Goal: Information Seeking & Learning: Learn about a topic

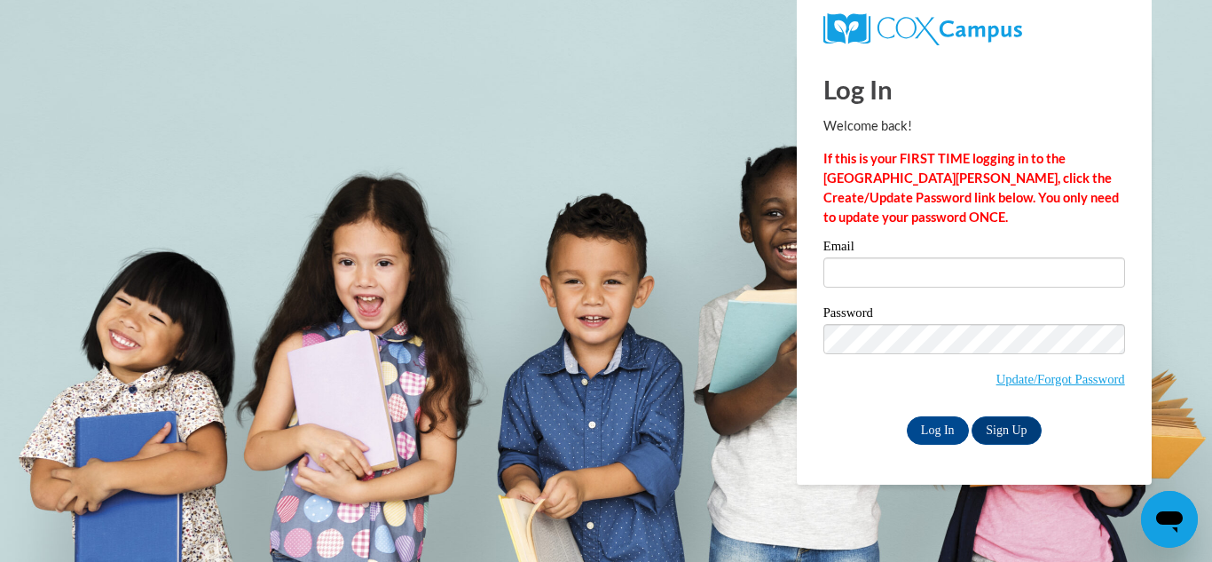
type input "cierracrawford2000@gmail.com"
click at [935, 426] on input "Log In" at bounding box center [938, 430] width 62 height 28
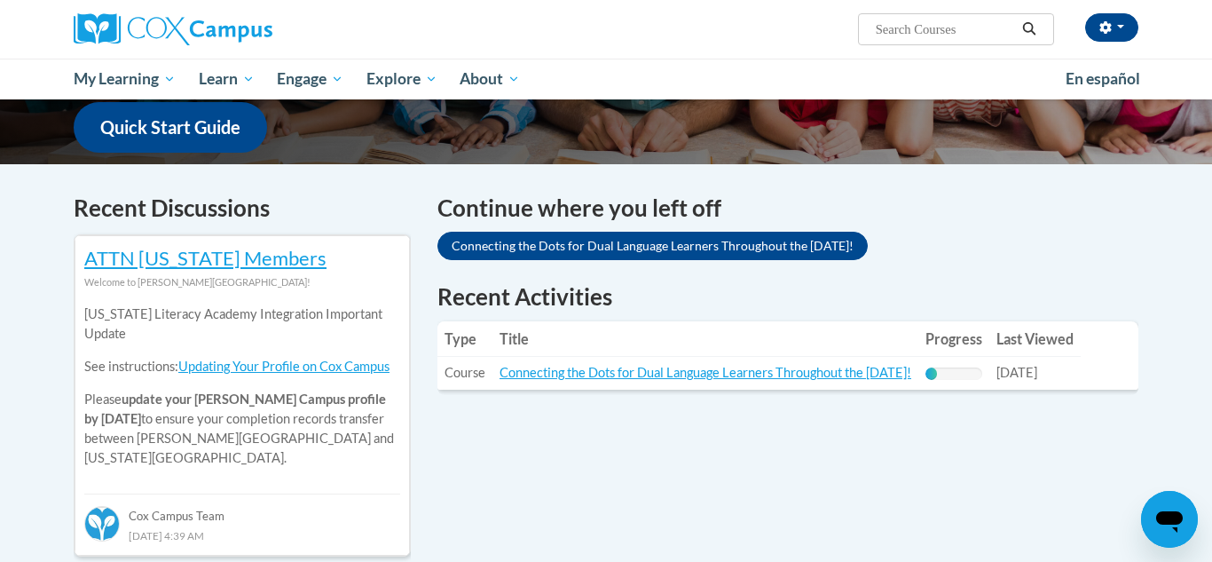
scroll to position [461, 0]
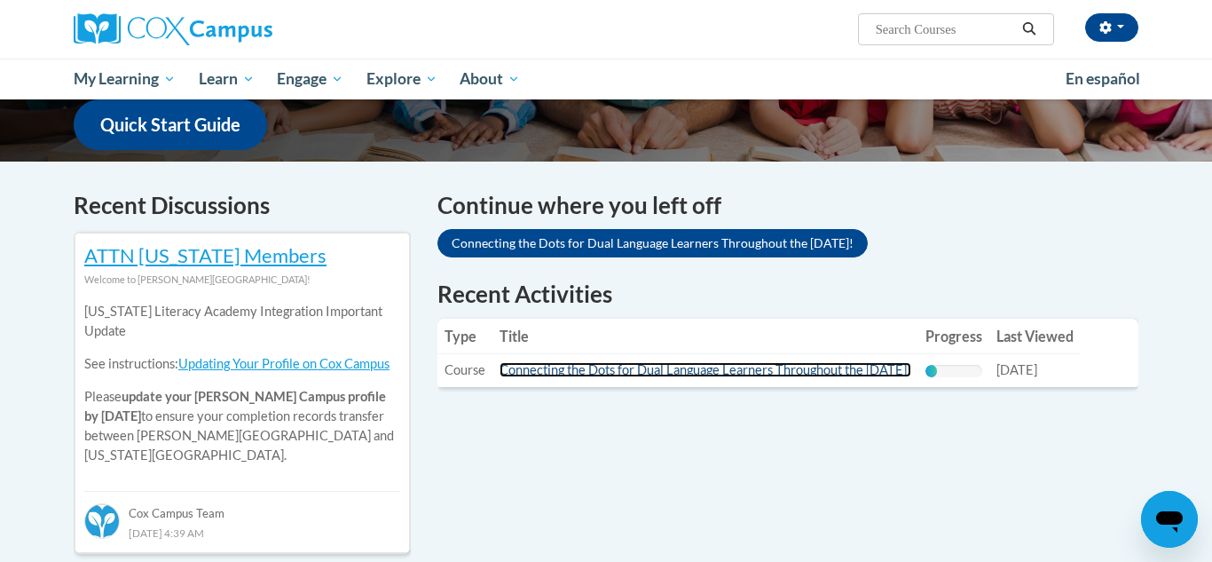
click at [831, 365] on link "Connecting the Dots for Dual Language Learners Throughout the Preschool Day!" at bounding box center [706, 369] width 412 height 15
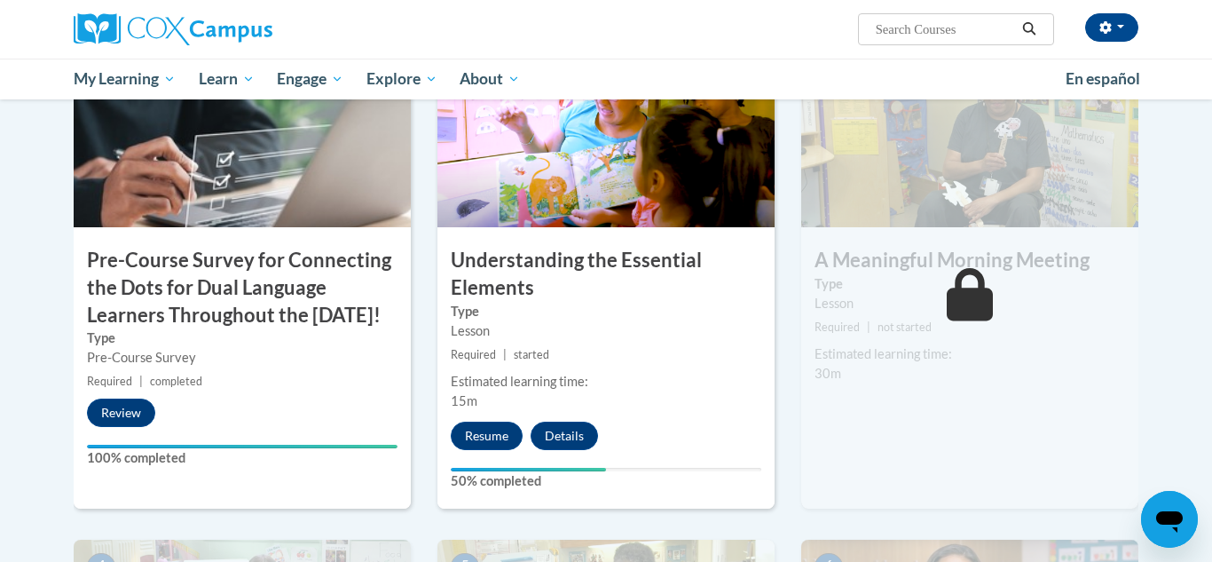
scroll to position [462, 0]
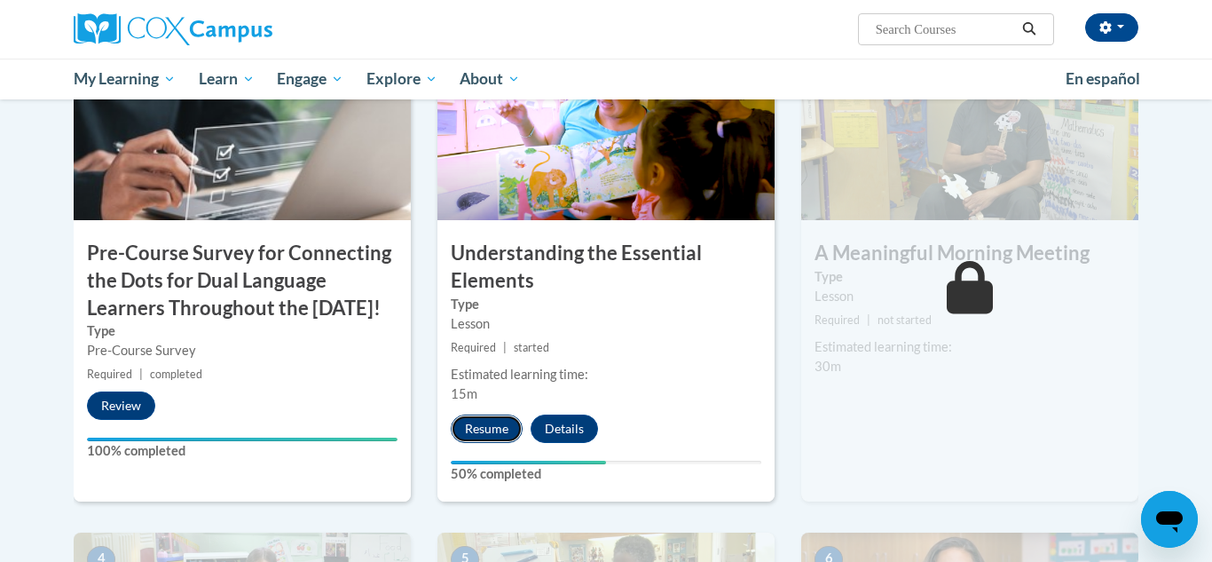
click at [479, 416] on button "Resume" at bounding box center [487, 428] width 72 height 28
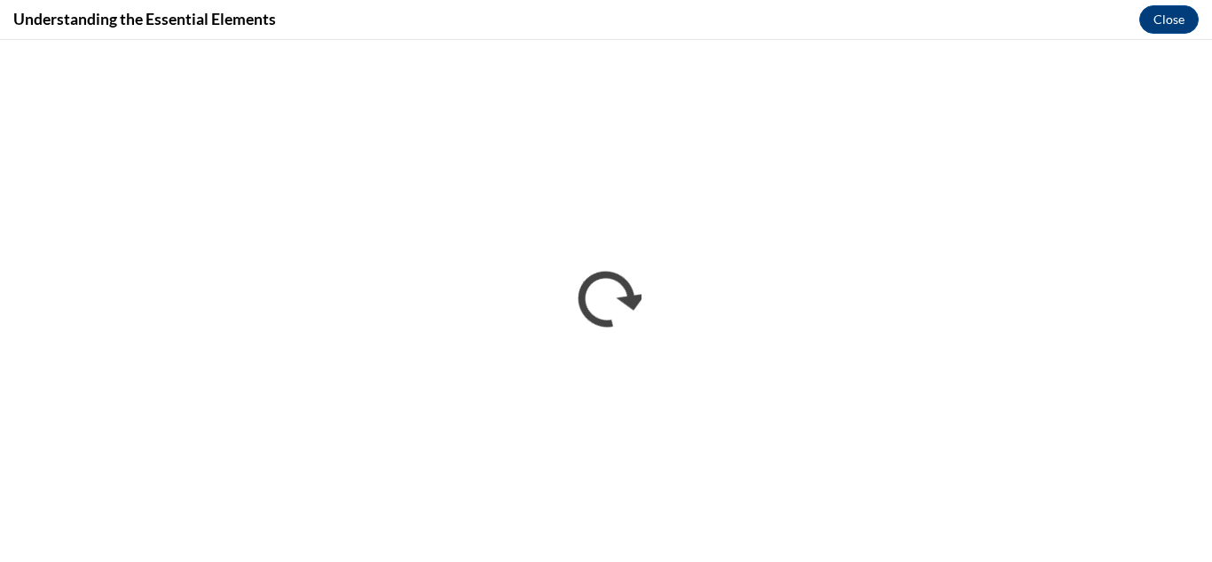
scroll to position [0, 0]
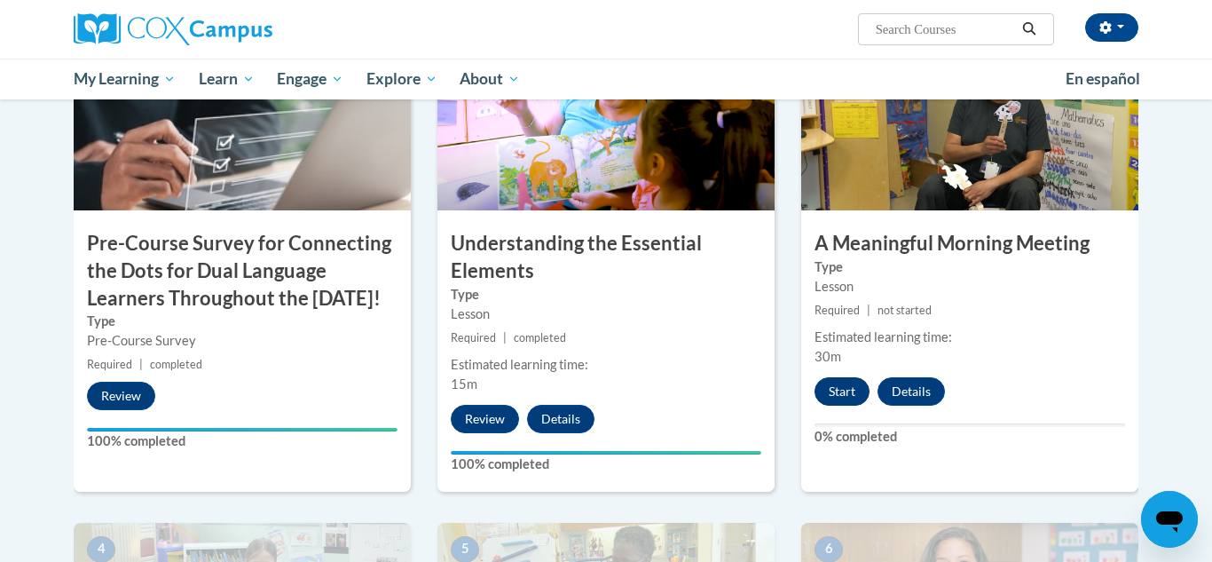
scroll to position [470, 0]
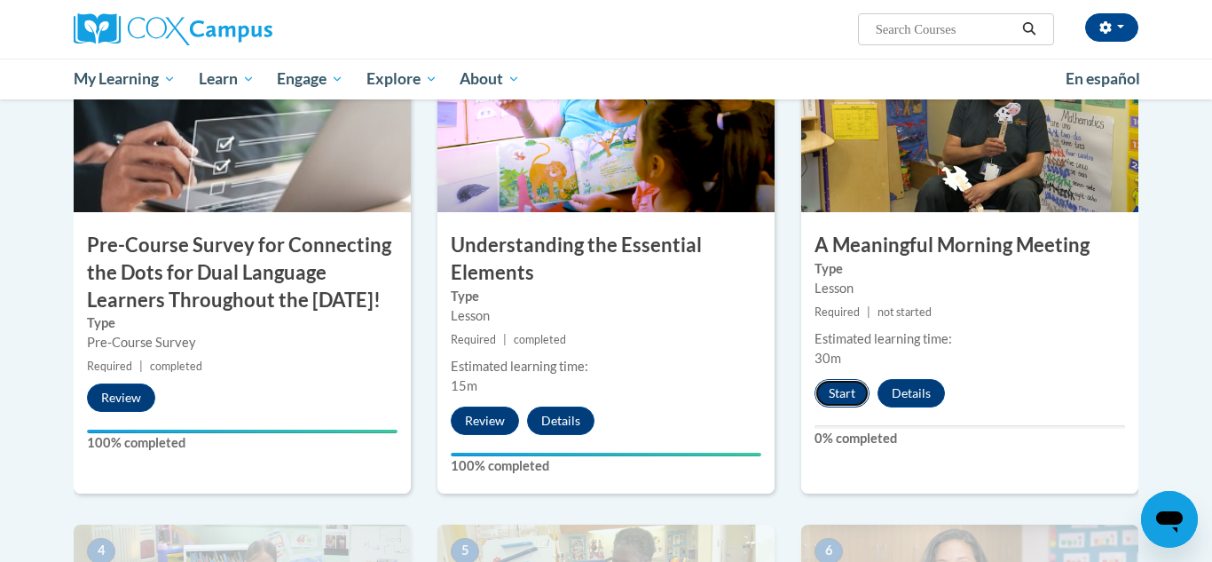
click at [849, 395] on button "Start" at bounding box center [842, 393] width 55 height 28
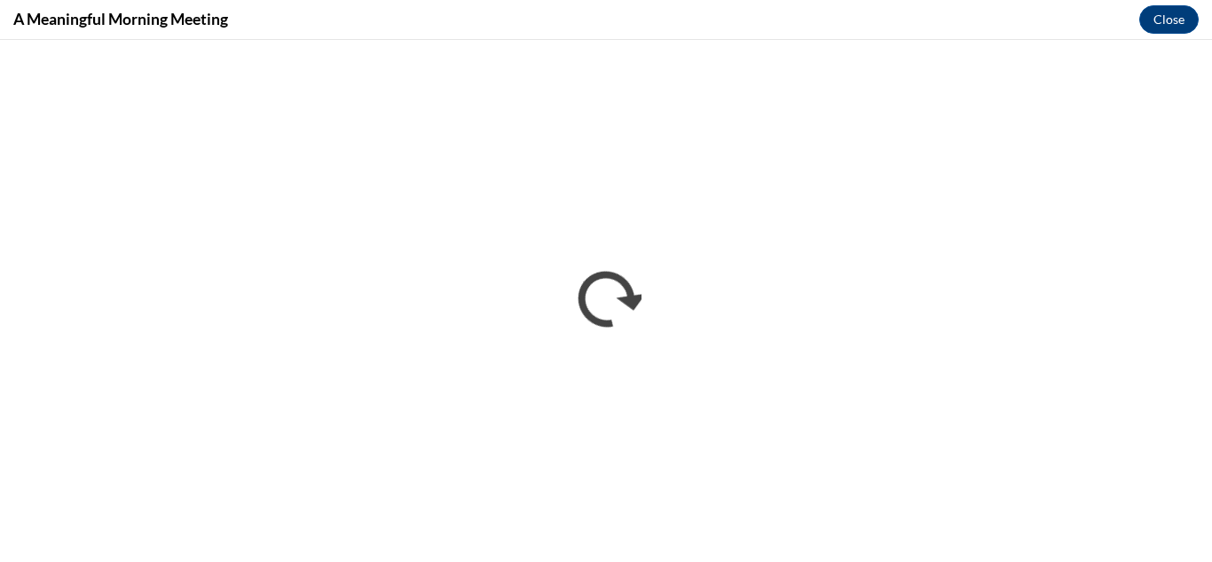
scroll to position [0, 0]
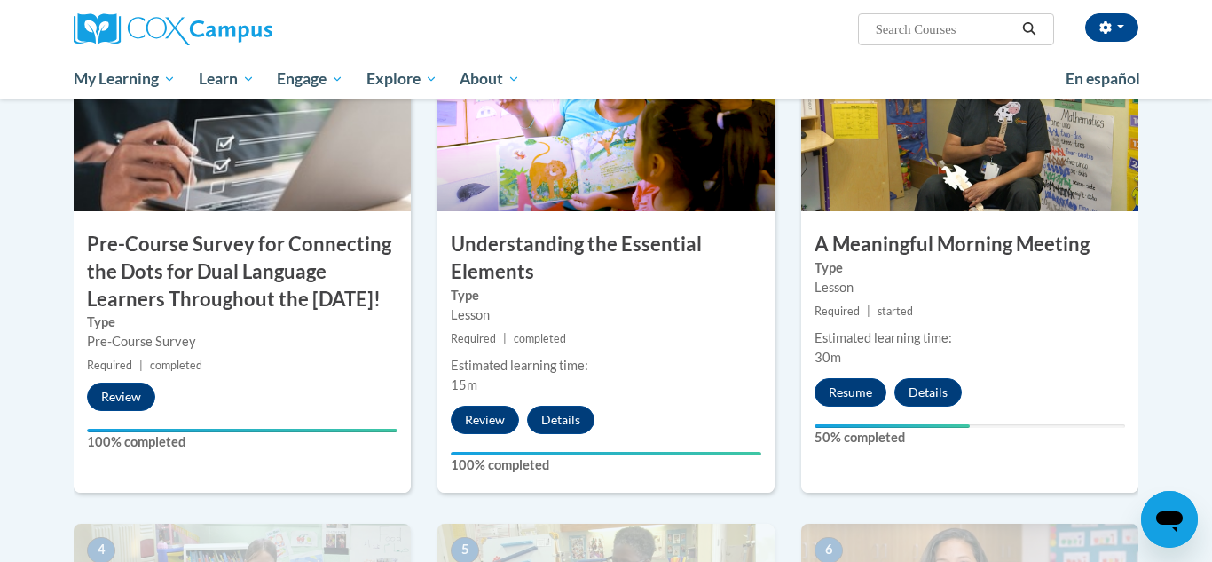
scroll to position [476, 0]
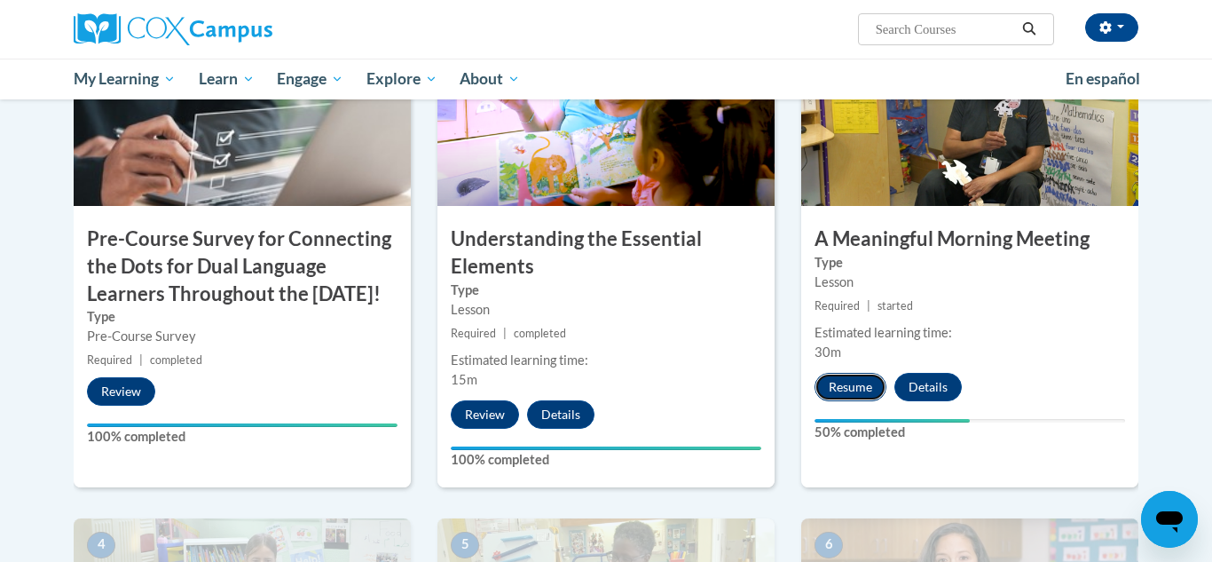
click at [843, 387] on button "Resume" at bounding box center [851, 387] width 72 height 28
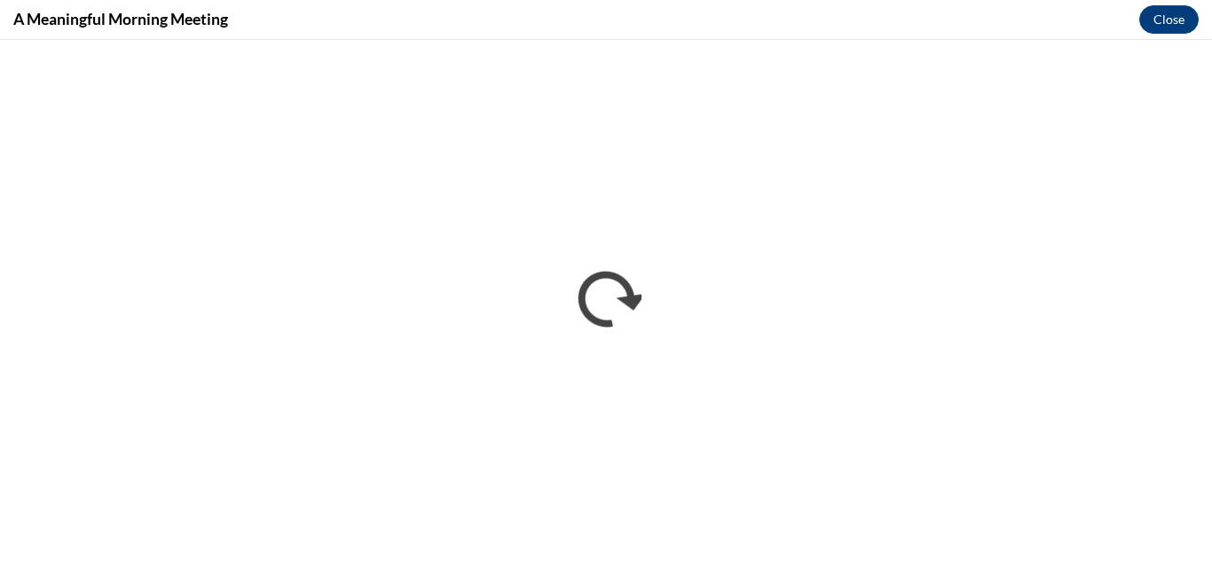
scroll to position [0, 0]
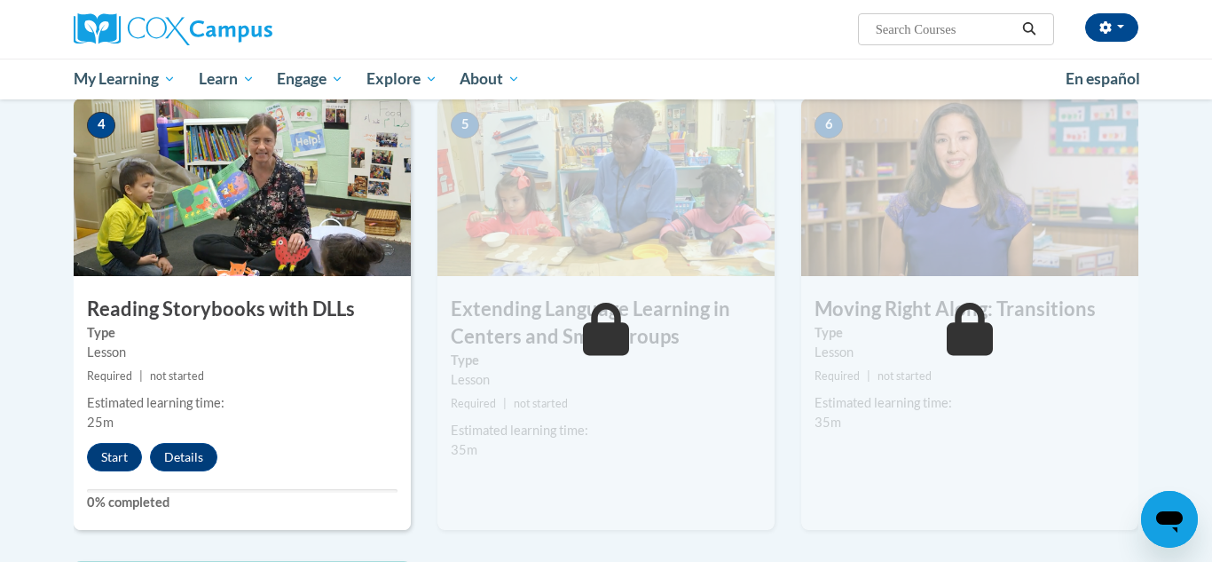
scroll to position [895, 0]
click at [102, 456] on button "Start" at bounding box center [114, 458] width 55 height 28
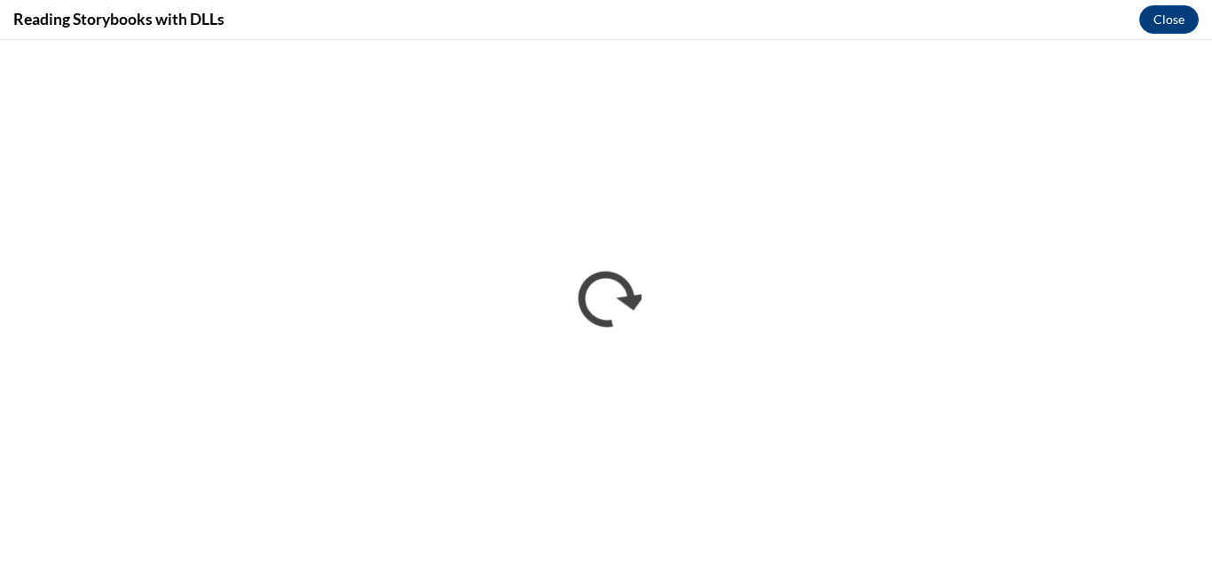
scroll to position [0, 0]
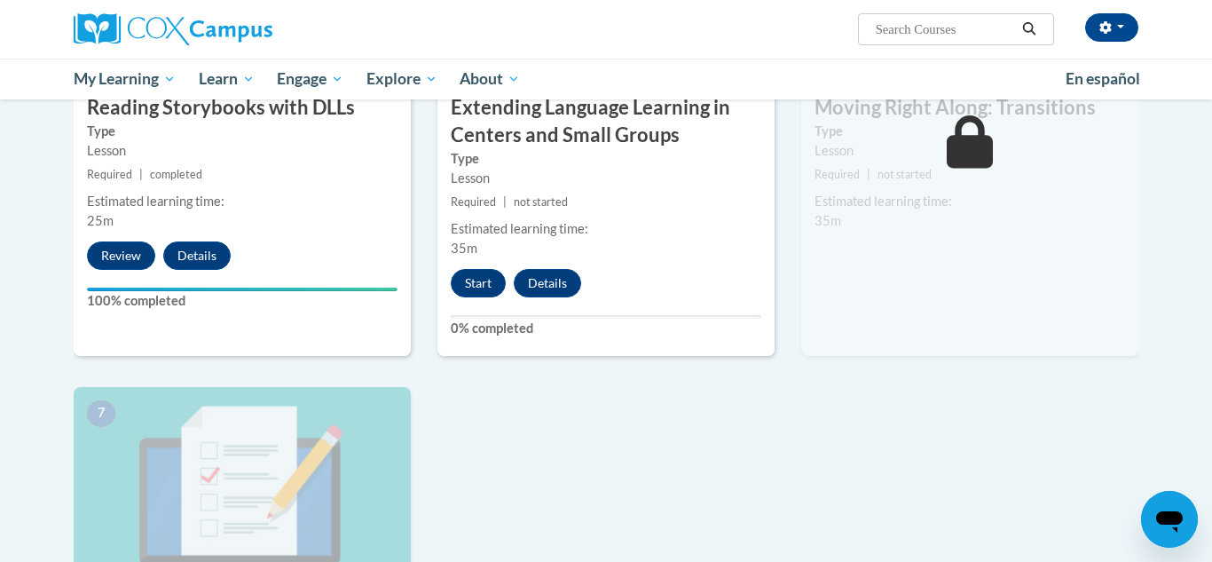
scroll to position [1099, 0]
click at [490, 293] on button "Start" at bounding box center [478, 282] width 55 height 28
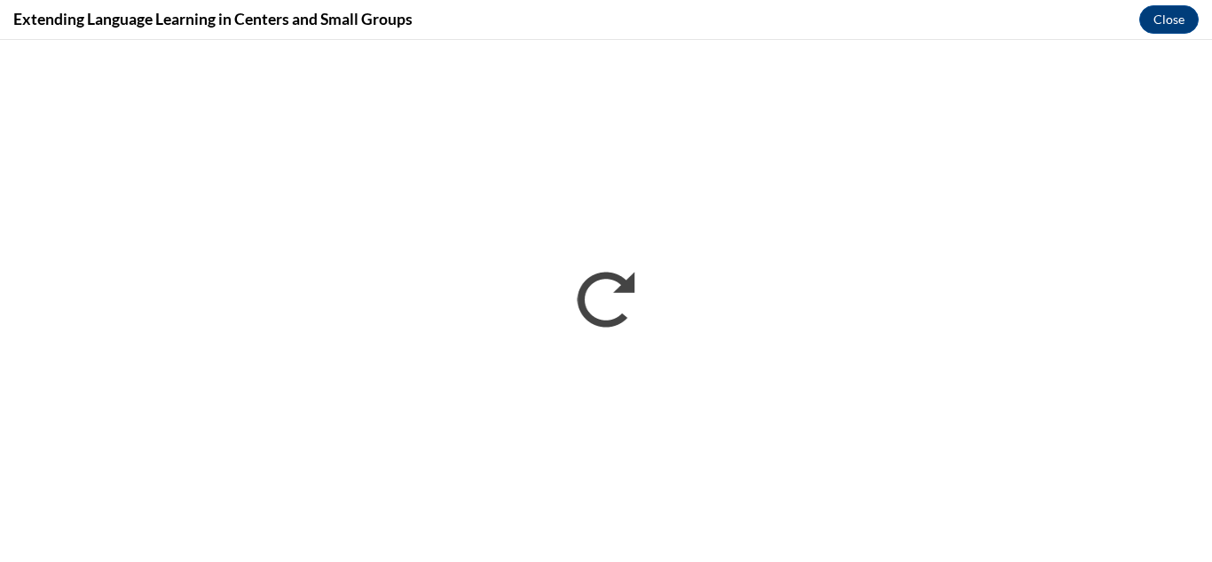
scroll to position [0, 0]
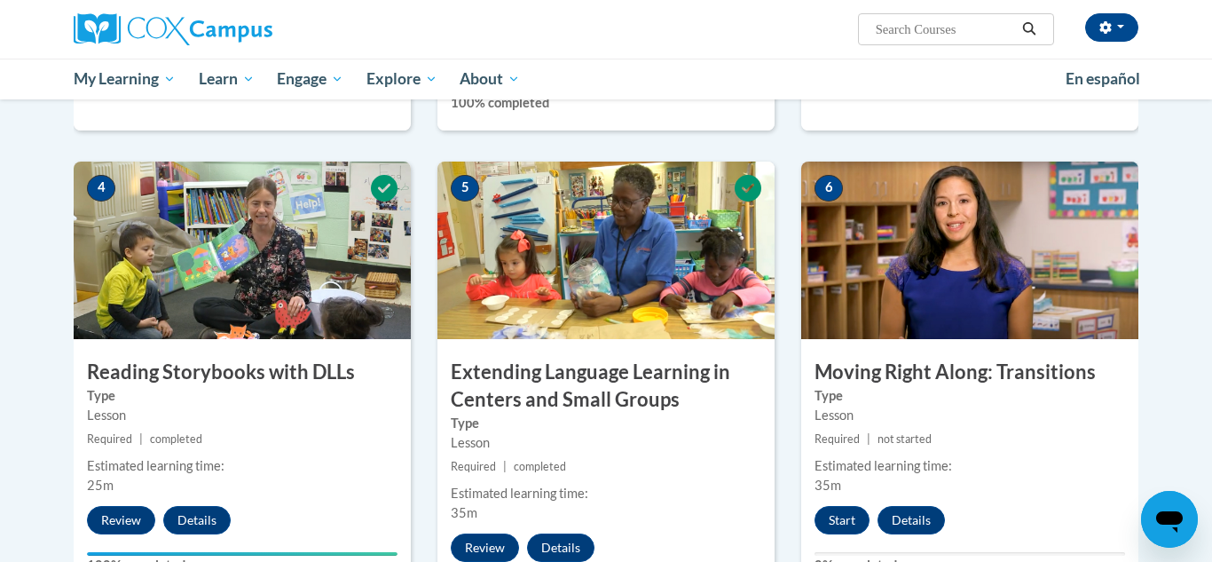
scroll to position [829, 0]
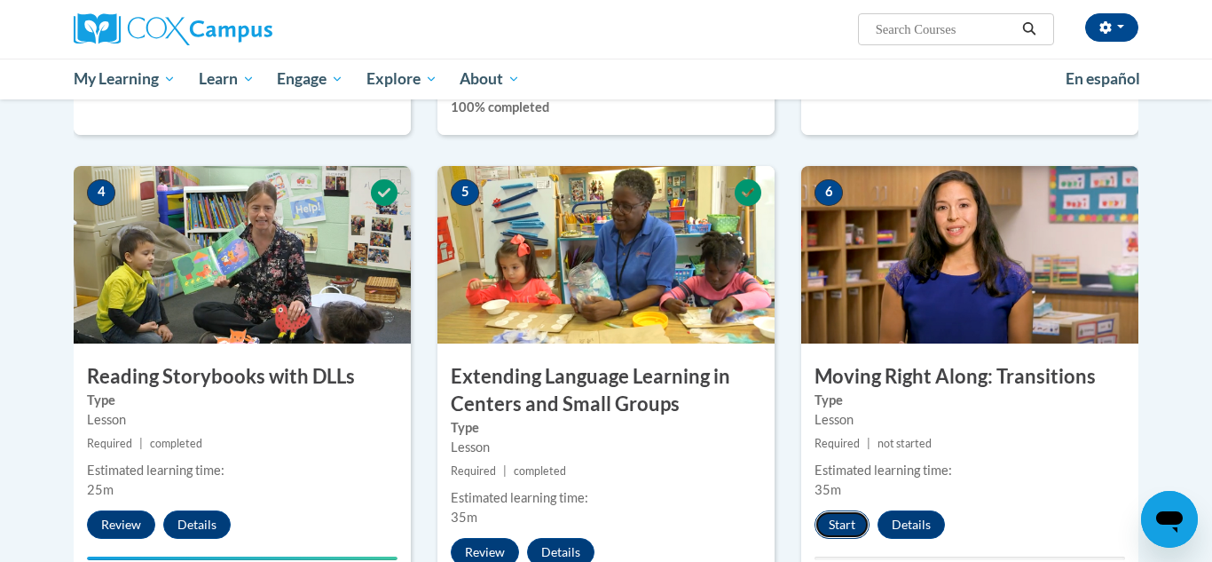
click at [853, 530] on button "Start" at bounding box center [842, 524] width 55 height 28
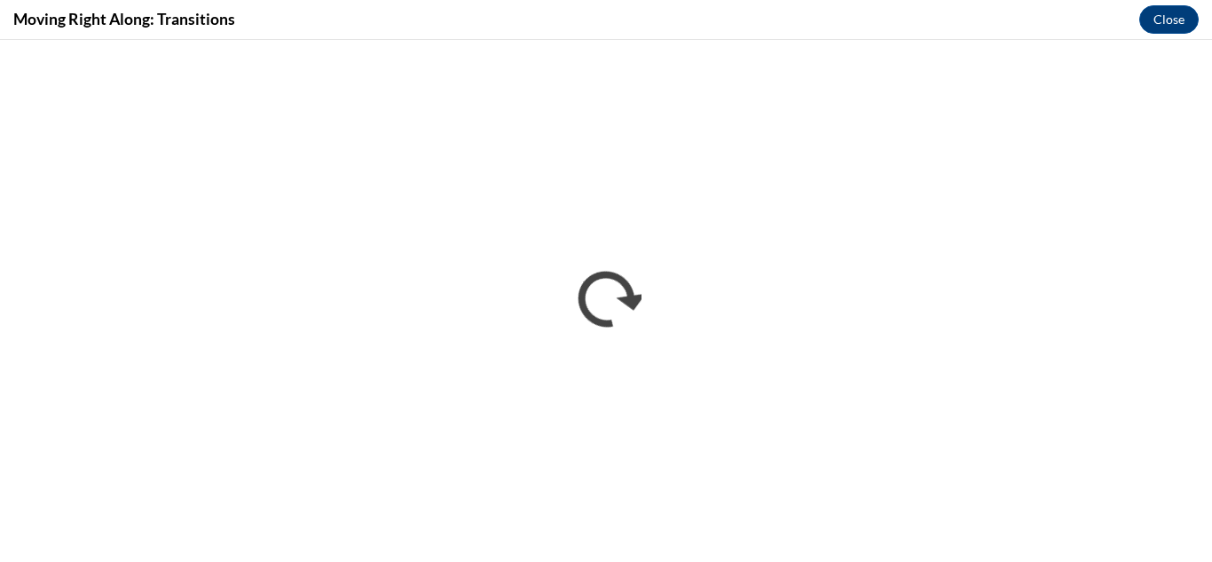
scroll to position [0, 0]
